Goal: Task Accomplishment & Management: Manage account settings

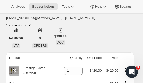
scroll to position [106, 0]
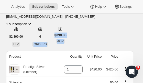
drag, startPoint x: 113, startPoint y: 32, endPoint x: 35, endPoint y: 24, distance: 78.7
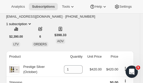
click at [108, 26] on div "Todd McVey sales.wellington@oxted.co.nz · +64274443662 1 subscription $2,390.00…" at bounding box center [70, 18] width 128 height 57
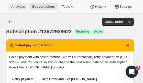
scroll to position [0, 0]
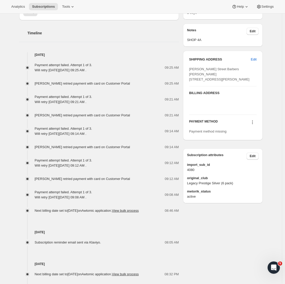
scroll to position [177, 0]
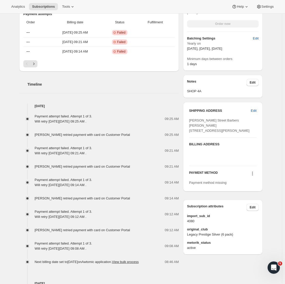
click at [195, 125] on span "[PERSON_NAME] Street Barbers [PERSON_NAME] [STREET_ADDRESS][PERSON_NAME]" at bounding box center [219, 125] width 60 height 14
click at [206, 125] on span "[PERSON_NAME] Street Barbers [PERSON_NAME] [STREET_ADDRESS][PERSON_NAME]" at bounding box center [219, 125] width 60 height 14
drag, startPoint x: 195, startPoint y: 130, endPoint x: 226, endPoint y: 130, distance: 31.0
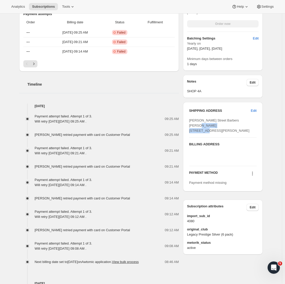
click at [226, 130] on div "[PERSON_NAME] Street Barbers [PERSON_NAME] [STREET_ADDRESS][PERSON_NAME]" at bounding box center [222, 125] width 67 height 15
copy span "4A Woodward Street"
drag, startPoint x: 191, startPoint y: 136, endPoint x: 229, endPoint y: 135, distance: 37.1
click at [229, 133] on div "[PERSON_NAME] Street Barbers [PERSON_NAME] [STREET_ADDRESS][PERSON_NAME]" at bounding box center [222, 125] width 67 height 15
copy span "Wellington Central"
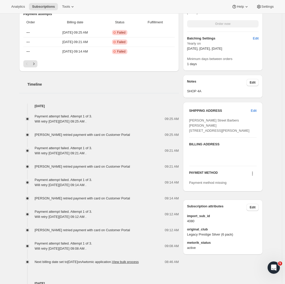
click at [223, 132] on span "[PERSON_NAME] Street Barbers [PERSON_NAME] [STREET_ADDRESS][PERSON_NAME]" at bounding box center [219, 125] width 60 height 14
copy span "6011"
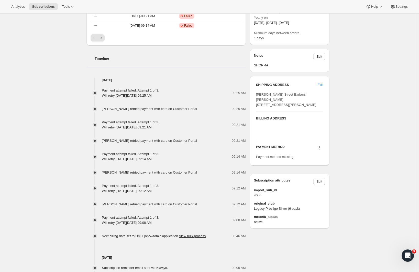
scroll to position [282, 0]
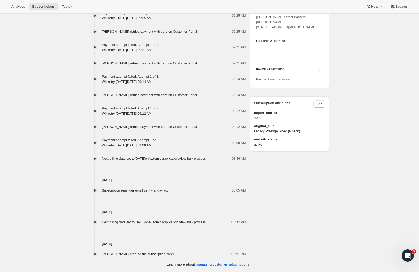
click at [321, 73] on icon at bounding box center [319, 70] width 5 height 5
click at [317, 103] on span "Add credit card" at bounding box center [313, 105] width 22 height 4
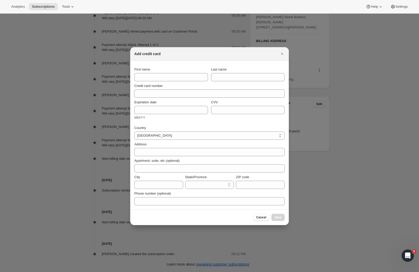
select select "AUK"
click at [151, 76] on input "First name" at bounding box center [171, 77] width 74 height 8
paste input "[PERSON_NAME]"
type input "[PERSON_NAME]"
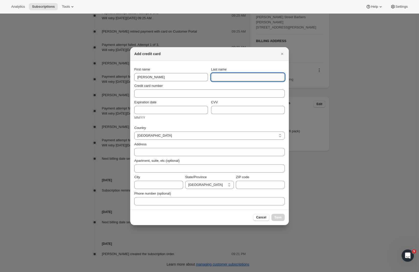
paste input "[PERSON_NAME]"
type input "[PERSON_NAME]"
click at [162, 99] on div "Expiration date MM/YY CVV" at bounding box center [209, 110] width 151 height 25
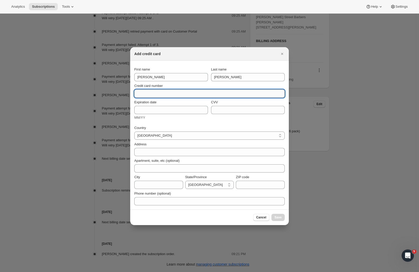
click at [160, 96] on input "Credit card number" at bounding box center [207, 93] width 146 height 8
type input "4"
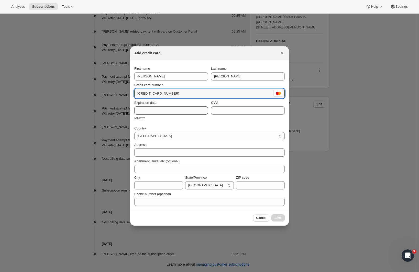
type input "5416 2100 0465 3327"
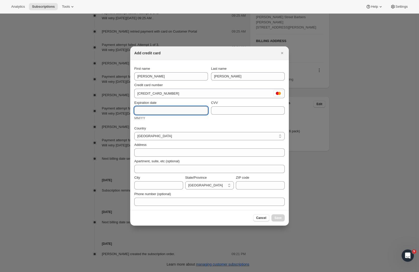
click at [150, 107] on input "Expiration date" at bounding box center [171, 110] width 74 height 8
type input "09/29"
click at [220, 109] on input "CVV" at bounding box center [248, 110] width 74 height 8
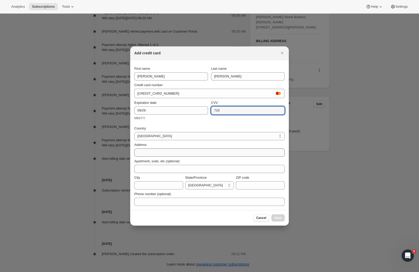
type input "710"
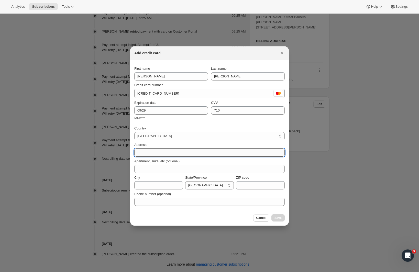
click at [167, 151] on input "Address" at bounding box center [209, 152] width 151 height 8
paste input "4A Woodward Street"
type input "4A Woodward Street"
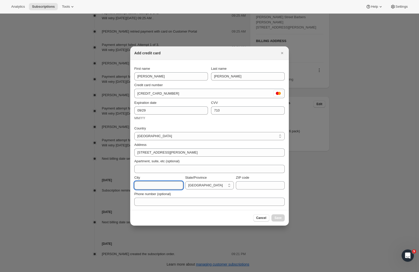
paste input "Wellington Central"
type input "Wellington Central"
select select "WGN"
paste input "6011"
type input "6011"
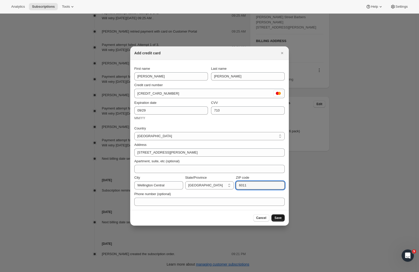
click at [279, 218] on span "Save" at bounding box center [278, 218] width 7 height 4
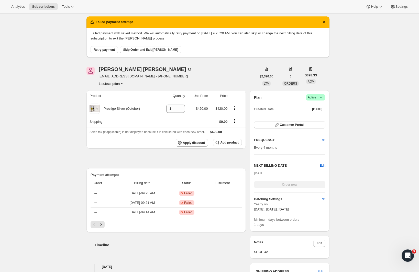
scroll to position [0, 0]
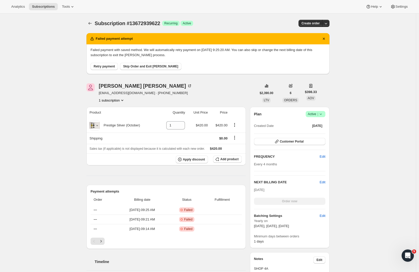
click at [105, 66] on span "Retry payment" at bounding box center [104, 66] width 21 height 4
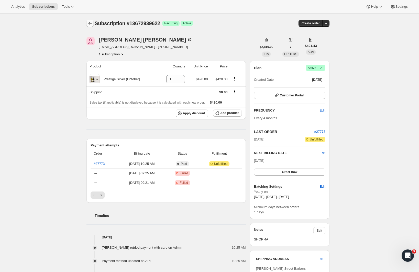
click at [92, 24] on icon "Subscriptions" at bounding box center [90, 23] width 5 height 5
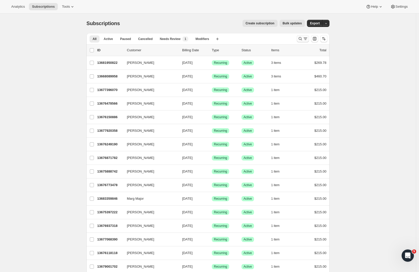
click at [306, 38] on icon "Search and filter results" at bounding box center [305, 38] width 5 height 5
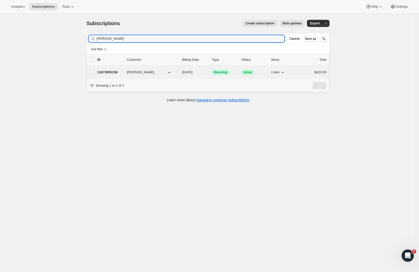
type input "Patrick gol"
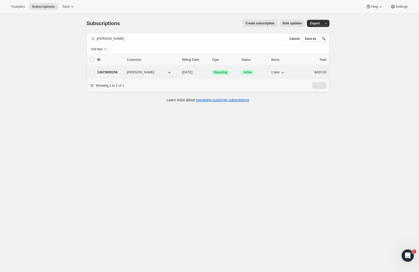
click at [117, 75] on div "13673005158 Patrick Golder 06/08/2026 Success Recurring Success Active 1 item $…" at bounding box center [211, 72] width 229 height 7
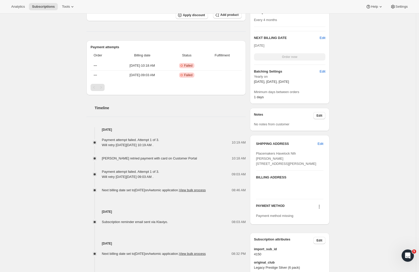
scroll to position [190, 0]
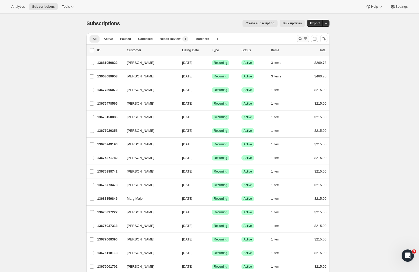
click at [302, 37] on icon "Search and filter results" at bounding box center [300, 38] width 5 height 5
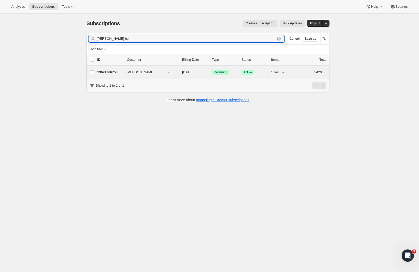
type input "[PERSON_NAME] be"
click at [106, 71] on p "13671366758" at bounding box center [110, 72] width 26 height 5
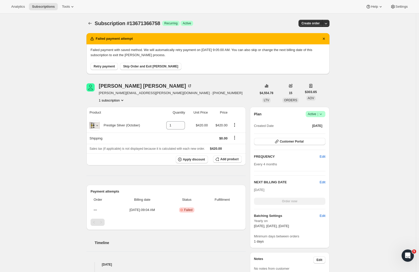
click at [371, 100] on div "Subscription #13671366758. This page is ready Subscription #13671366758 Success…" at bounding box center [208, 228] width 416 height 428
click at [111, 65] on span "Retry payment" at bounding box center [104, 66] width 21 height 4
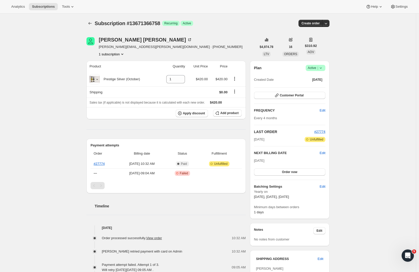
click at [364, 163] on div "Subscription #13671366758. This page is ready Subscription #13671366758 Success…" at bounding box center [208, 213] width 416 height 399
click at [89, 25] on button "Subscriptions" at bounding box center [90, 23] width 7 height 7
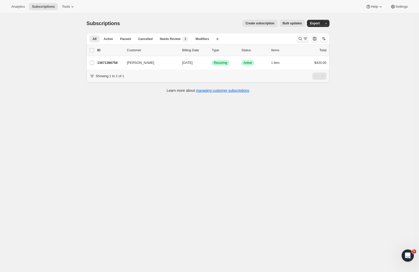
click at [306, 40] on icon "Search and filter results" at bounding box center [305, 38] width 5 height 5
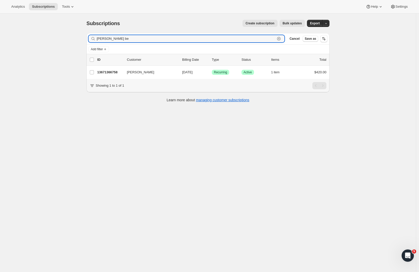
drag, startPoint x: 119, startPoint y: 39, endPoint x: 83, endPoint y: 36, distance: 36.5
click at [82, 35] on div "Subscriptions. This page is ready Subscriptions Create subscription Bulk update…" at bounding box center [207, 61] width 255 height 94
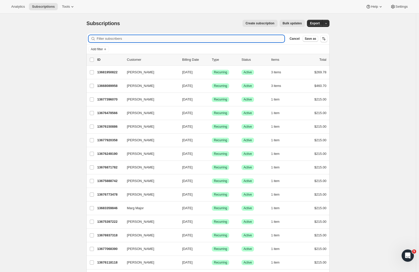
paste input "Tim Andrews"
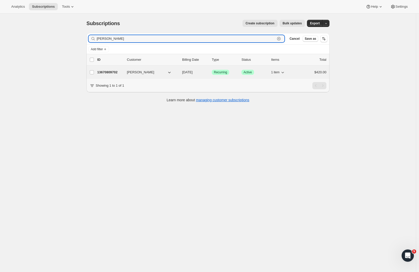
type input "Tim Andrews"
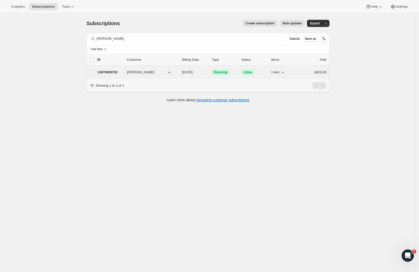
click at [103, 71] on p "13670809702" at bounding box center [110, 72] width 26 height 5
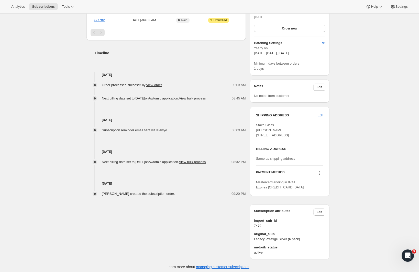
scroll to position [161, 0]
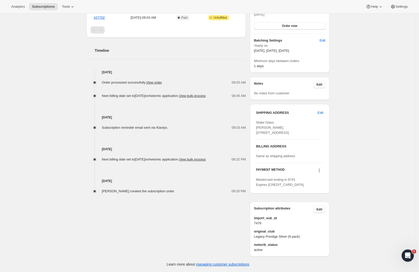
click at [262, 120] on span "Stake Glass Tim Andrews 3 Distribution Lane Sockburn Christchurch CAN, 8042 New…" at bounding box center [272, 127] width 33 height 14
click at [360, 114] on div "Subscription #13670809702. This page is ready Subscription #13670809702 Success…" at bounding box center [208, 70] width 416 height 404
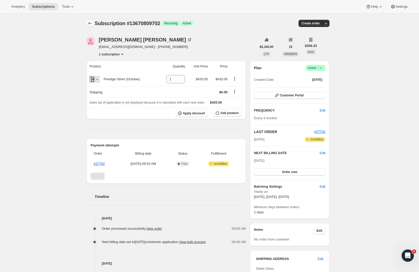
click at [91, 23] on icon "Subscriptions" at bounding box center [90, 23] width 5 height 5
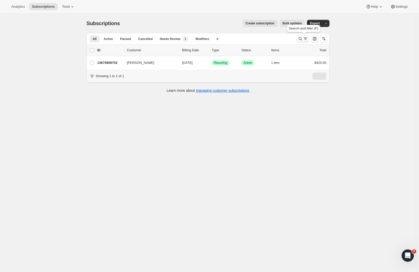
click at [303, 38] on icon "Search and filter results" at bounding box center [300, 38] width 5 height 5
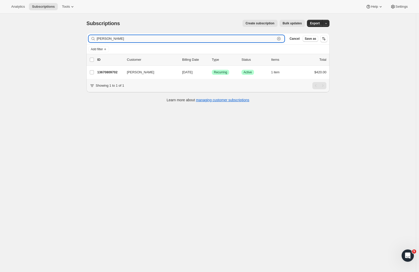
paste input "David Peabody"
drag, startPoint x: 139, startPoint y: 36, endPoint x: 58, endPoint y: 35, distance: 81.7
click at [58, 34] on div "Subscriptions. This page is ready Subscriptions Create subscription Bulk update…" at bounding box center [208, 150] width 416 height 272
paste input "text"
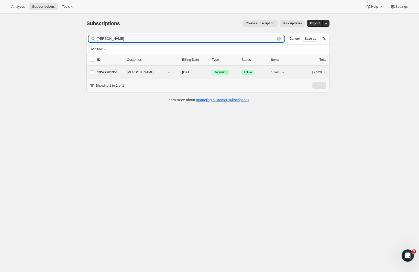
type input "David Peabody"
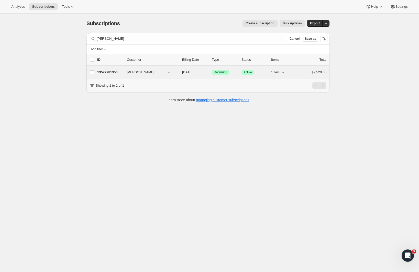
click at [108, 71] on p "13577781350" at bounding box center [110, 72] width 26 height 5
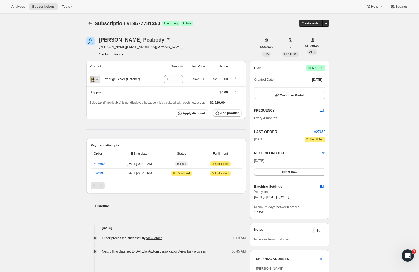
scroll to position [1, 0]
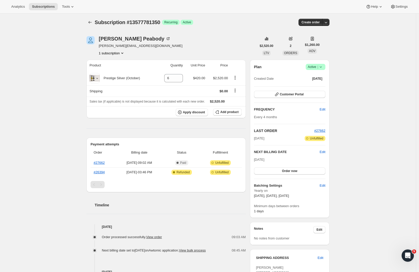
click at [398, 141] on div "Subscription #13577781350. This page is ready Subscription #13577781350 Success…" at bounding box center [208, 196] width 416 height 367
click at [99, 163] on link "#27662" at bounding box center [99, 163] width 11 height 4
click at [94, 25] on button "Subscriptions" at bounding box center [90, 22] width 7 height 7
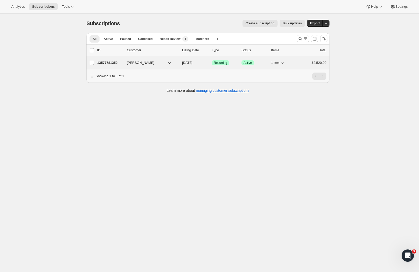
click at [113, 61] on p "13577781350" at bounding box center [110, 62] width 26 height 5
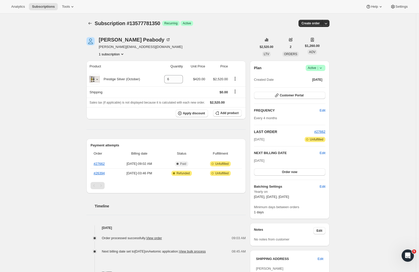
click at [322, 66] on icon at bounding box center [320, 67] width 5 height 5
click at [321, 88] on span "Cancel subscription" at bounding box center [315, 87] width 29 height 4
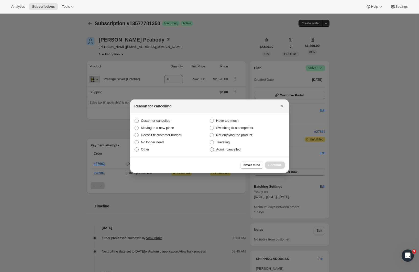
click at [211, 149] on span ":rlc:" at bounding box center [212, 149] width 4 height 4
click at [210, 147] on input "Admin cancelled" at bounding box center [210, 147] width 0 height 0
radio input "true"
click at [274, 165] on span "Continue" at bounding box center [275, 165] width 13 height 4
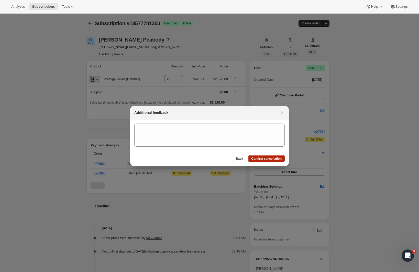
click at [273, 160] on span "Confirm cancellation" at bounding box center [266, 158] width 30 height 4
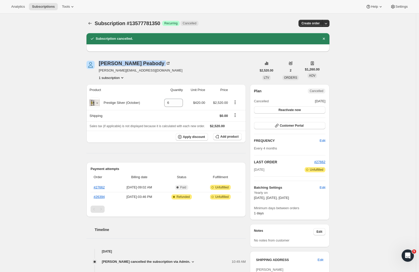
drag, startPoint x: 137, startPoint y: 65, endPoint x: 100, endPoint y: 65, distance: 37.4
click at [100, 65] on div "David Peabody david@peabodyfamily.com 1 subscription" at bounding box center [172, 70] width 170 height 19
drag, startPoint x: 148, startPoint y: 72, endPoint x: 101, endPoint y: 71, distance: 47.9
click at [101, 71] on div "David Peabody david@peabodyfamily.com 1 subscription" at bounding box center [172, 70] width 170 height 19
copy span "david@peabodyfamily.com"
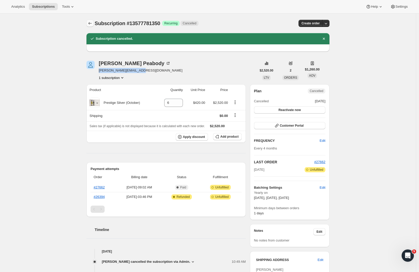
click at [89, 21] on button "Subscriptions" at bounding box center [90, 23] width 7 height 7
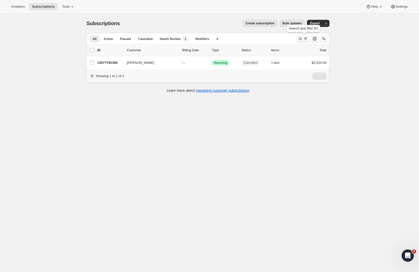
click at [303, 38] on icon "Search and filter results" at bounding box center [300, 38] width 5 height 5
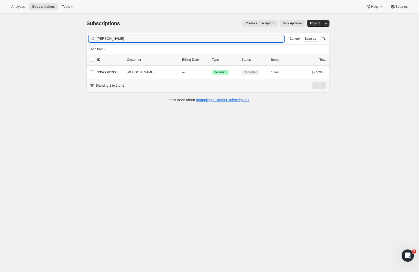
drag, startPoint x: 137, startPoint y: 35, endPoint x: 77, endPoint y: 33, distance: 60.5
click at [77, 33] on div "Subscriptions. This page is ready Subscriptions Create subscription Bulk update…" at bounding box center [208, 150] width 416 height 272
click at [83, 35] on div "Subscriptions. This page is ready Subscriptions Create subscription Bulk update…" at bounding box center [207, 61] width 255 height 94
type input "david@peabodyfamily.com"
drag, startPoint x: 151, startPoint y: 38, endPoint x: 87, endPoint y: 33, distance: 63.4
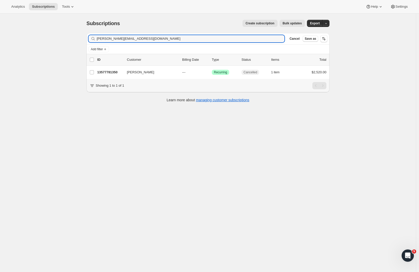
click at [87, 33] on div "Filter subscribers david@peabodyfamily.com Clear Cancel Save as Add filter 0 se…" at bounding box center [205, 68] width 247 height 79
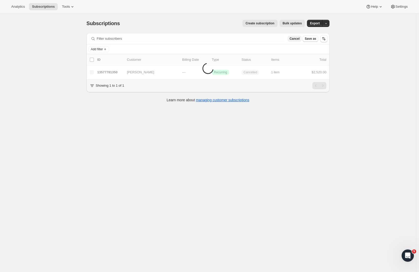
click at [300, 40] on span "Cancel" at bounding box center [295, 39] width 10 height 4
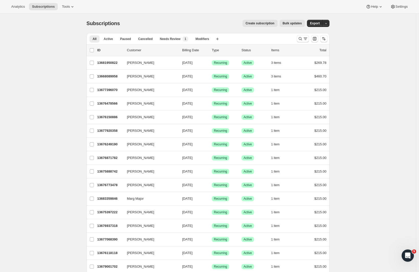
click at [300, 38] on icon "Search and filter results" at bounding box center [300, 38] width 5 height 5
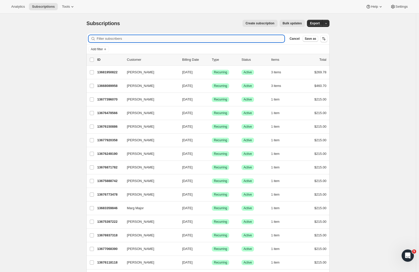
paste input "david@peabodyfamily.com"
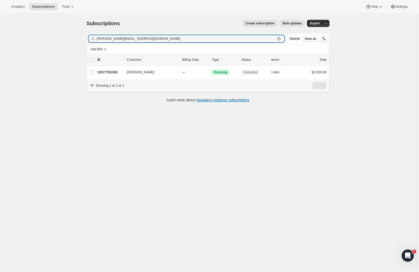
drag, startPoint x: 152, startPoint y: 39, endPoint x: 59, endPoint y: 41, distance: 93.2
click at [59, 41] on div "Subscriptions. This page is ready Subscriptions Create subscription Bulk update…" at bounding box center [208, 150] width 416 height 272
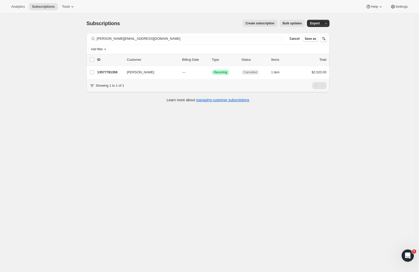
drag, startPoint x: 154, startPoint y: 73, endPoint x: 136, endPoint y: 61, distance: 21.7
click at [132, 73] on button "David Peabody" at bounding box center [149, 72] width 51 height 8
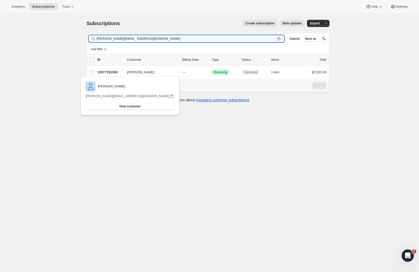
drag, startPoint x: 145, startPoint y: 39, endPoint x: 71, endPoint y: 39, distance: 73.7
click at [71, 39] on div "Subscriptions. This page is ready Subscriptions Create subscription Bulk update…" at bounding box center [208, 150] width 416 height 272
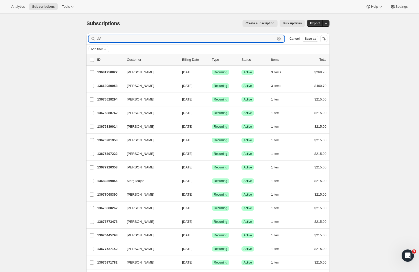
type input "d"
type input "David pea"
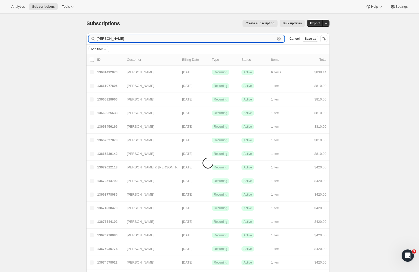
click at [120, 40] on input "David pea" at bounding box center [186, 38] width 179 height 7
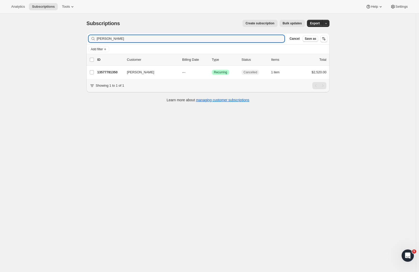
click at [391, 80] on div "Subscriptions. This page is ready Subscriptions Create subscription Bulk update…" at bounding box center [208, 150] width 416 height 272
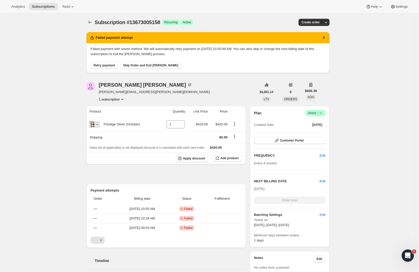
scroll to position [227, 0]
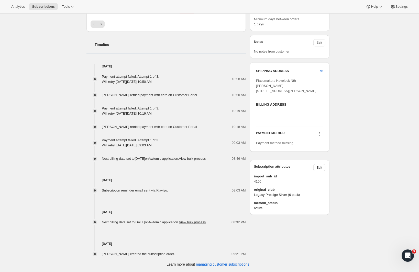
click at [322, 136] on icon at bounding box center [319, 133] width 5 height 5
click at [319, 157] on span "Select payment method" at bounding box center [319, 159] width 35 height 4
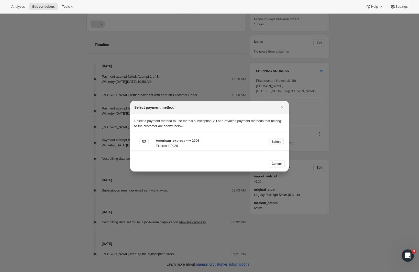
click at [277, 141] on span "Select" at bounding box center [276, 142] width 9 height 4
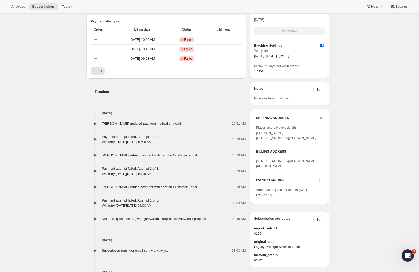
scroll to position [0, 0]
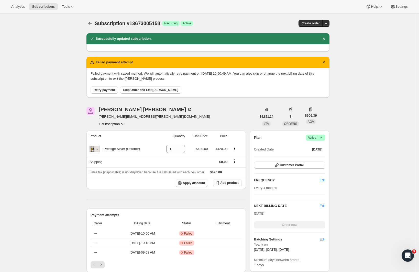
click at [108, 90] on span "Retry payment" at bounding box center [104, 90] width 21 height 4
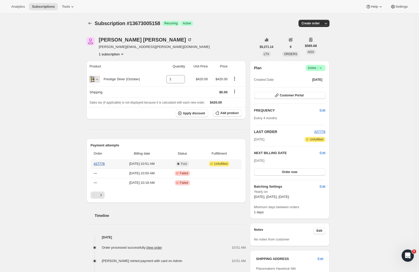
click at [100, 164] on link "#27776" at bounding box center [99, 164] width 11 height 4
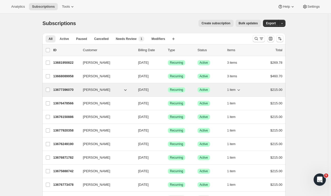
drag, startPoint x: 334, startPoint y: 12, endPoint x: 55, endPoint y: 87, distance: 288.3
click at [55, 87] on div "13677396070 [PERSON_NAME] [DATE] Success Recurring Success Active 1 item $215.00" at bounding box center [167, 89] width 229 height 7
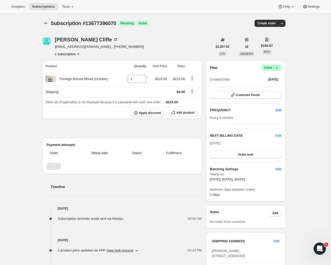
click at [30, 117] on div "Subscription #13677396070. This page is ready Subscription #13677396070 Success…" at bounding box center [164, 205] width 328 height 382
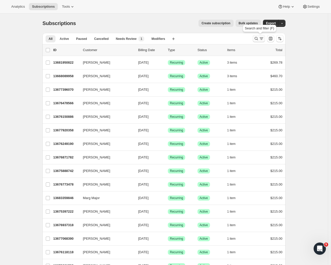
click at [258, 39] on icon "Search and filter results" at bounding box center [256, 38] width 3 height 3
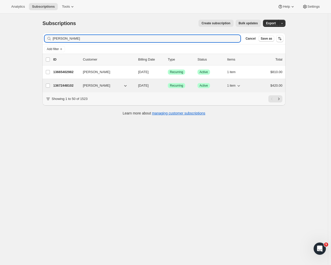
type input "[PERSON_NAME]"
click at [69, 86] on p "13672448102" at bounding box center [66, 85] width 26 height 5
